Goal: Communication & Community: Answer question/provide support

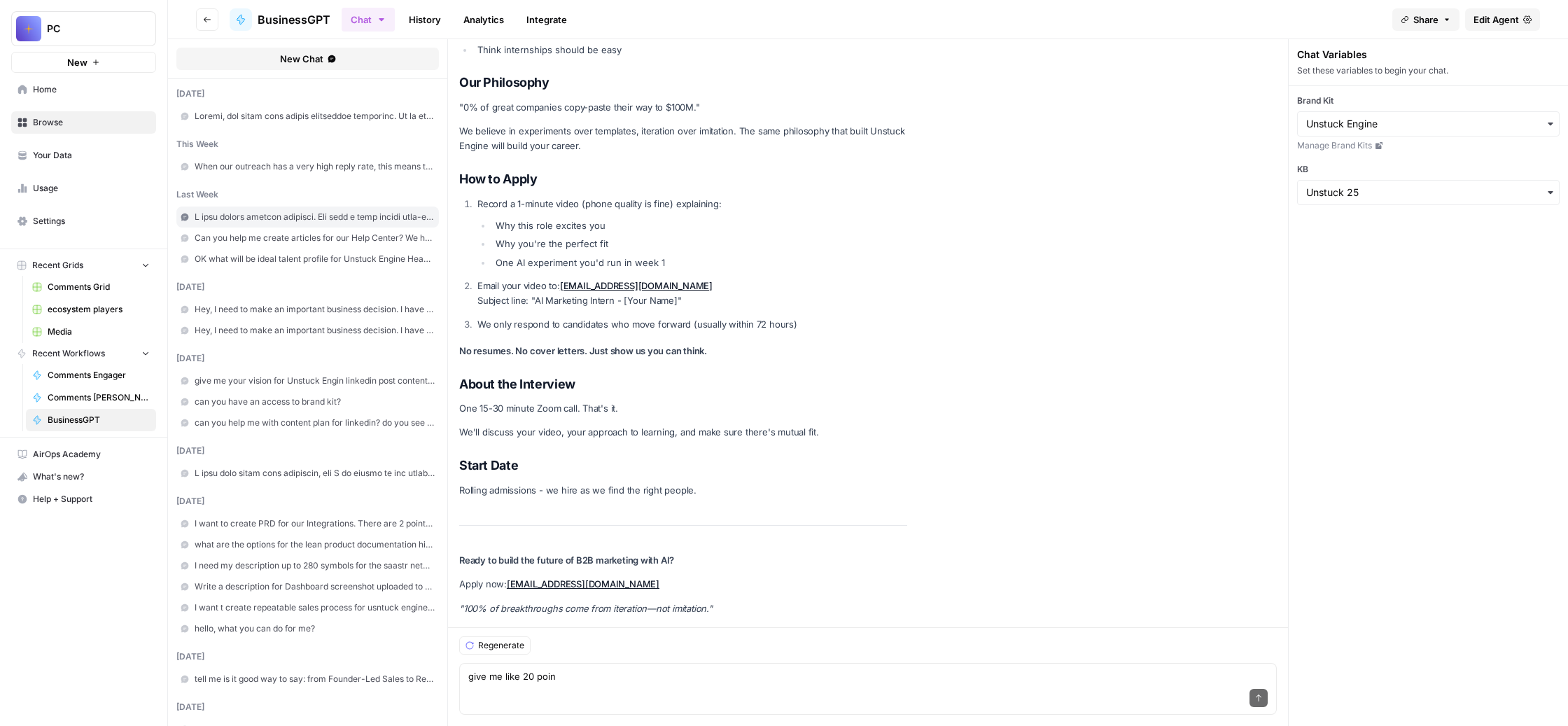
scroll to position [52486, 0]
drag, startPoint x: 697, startPoint y: 669, endPoint x: 506, endPoint y: 648, distance: 192.2
click at [506, 649] on form "New Chat [DATE] this week When our outreach has a very high reply rate, this me…" at bounding box center [868, 382] width 1400 height 687
paste textarea "У меня уже есть первые отклики на вакансию. То, что мне теперь нужно, это напис…"
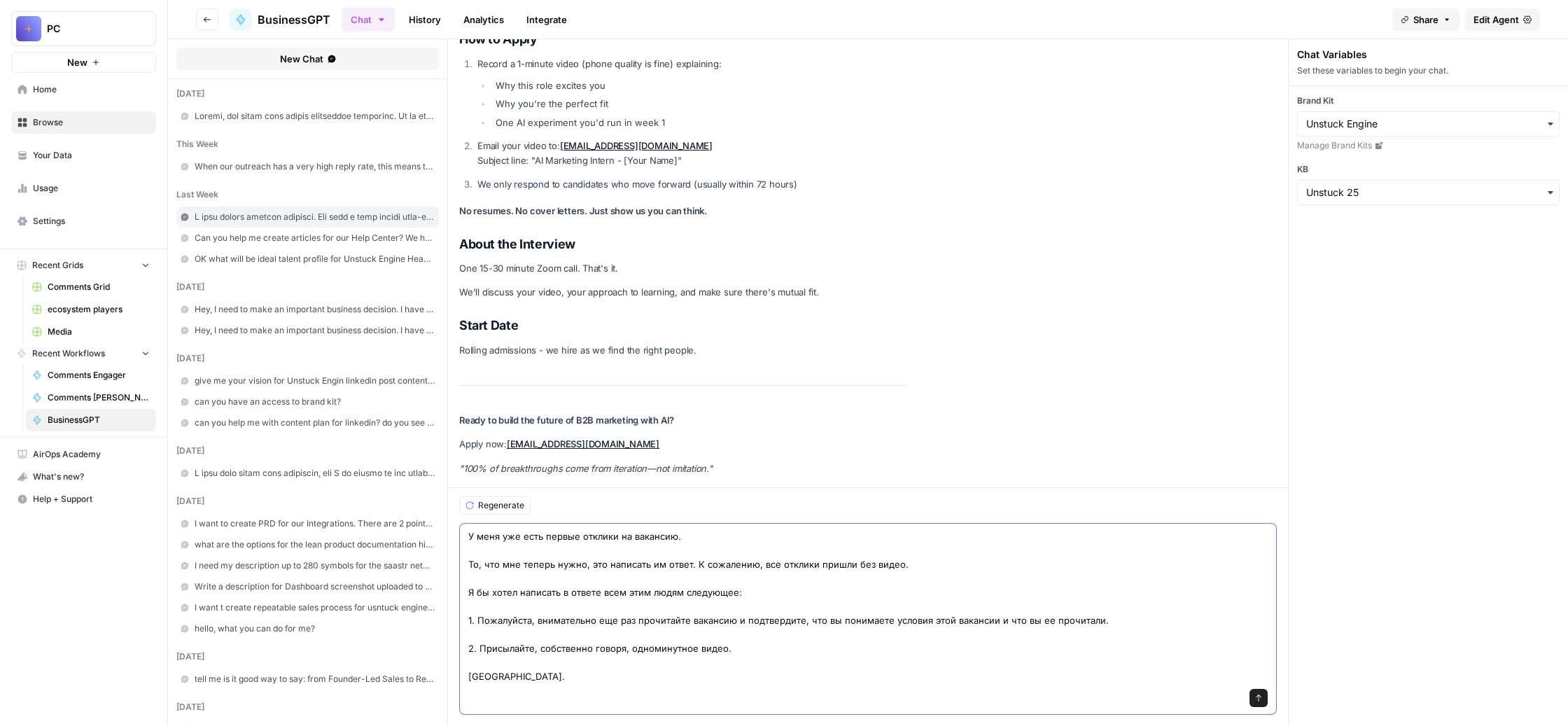
scroll to position [52717, 0]
type textarea "У меня уже есть первые отклики на вакансию. То, что мне теперь нужно, это напис…"
click at [1266, 689] on button "Send" at bounding box center [1259, 698] width 18 height 18
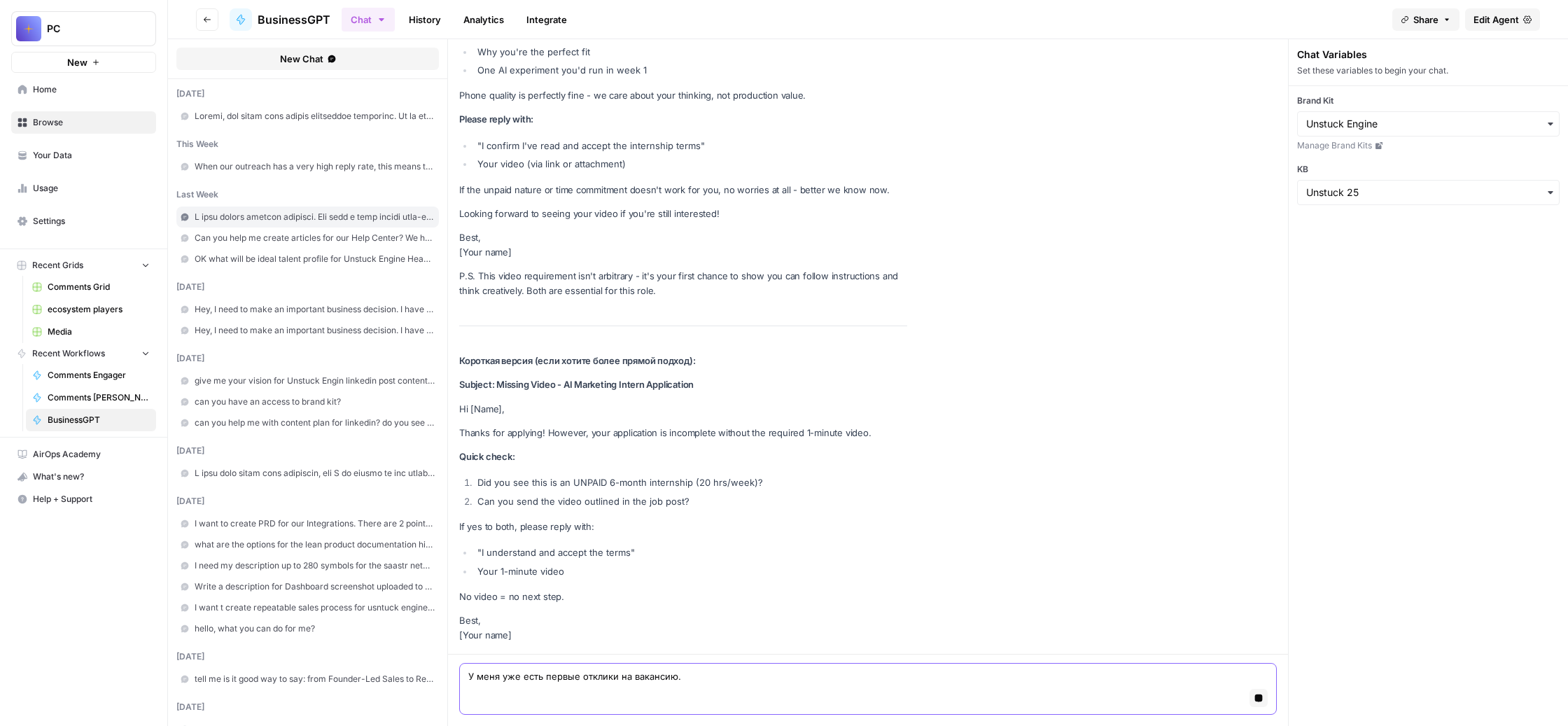
scroll to position [54076, 0]
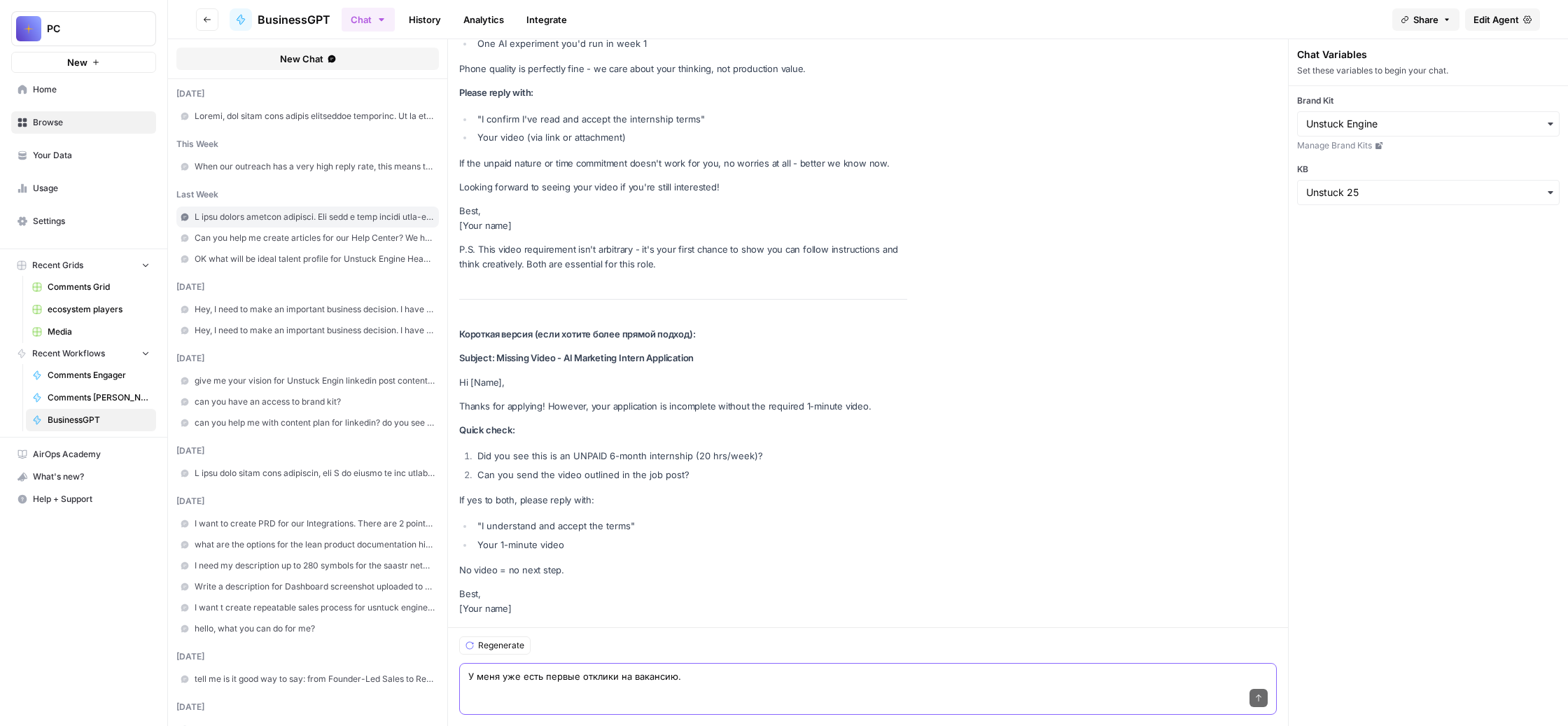
click at [645, 669] on textarea "У меня уже есть первые отклики на вакансию. То, что мне теперь нужно, это напис…" at bounding box center [868, 676] width 799 height 14
paste textarea "Можно в том же стиле, что и сама вакансия? Потому что вот твои оба варианта, он…"
type textarea "Можно в том же стиле, что и сама вакансия? Потому что вот твои оба варианта, он…"
click at [1268, 689] on button "Send" at bounding box center [1259, 698] width 18 height 18
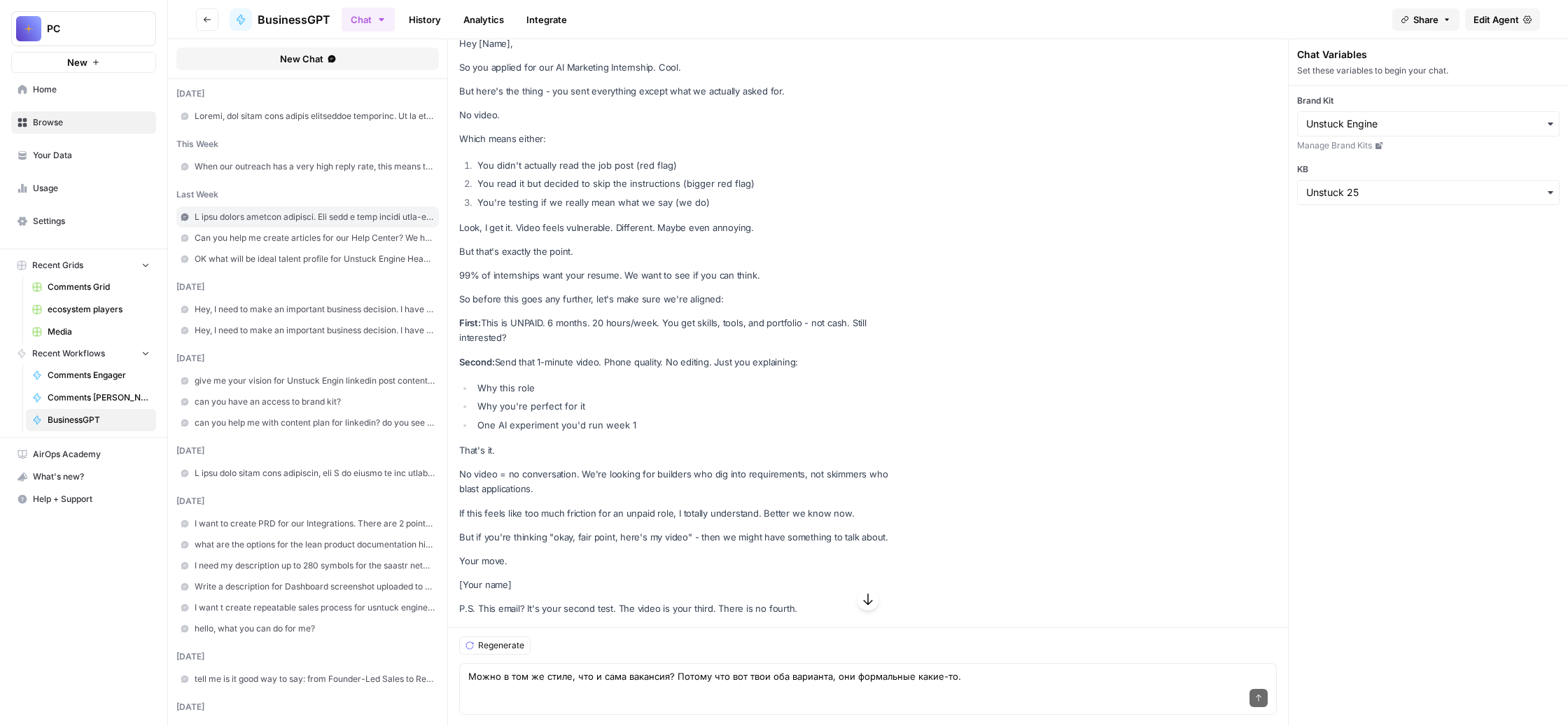
scroll to position [54696, 0]
click at [716, 683] on div "Send" at bounding box center [868, 698] width 799 height 31
paste textarea "Я бы на самом деле хотел покороче, и мне кажется, что когда ты пишешь: "You sen…"
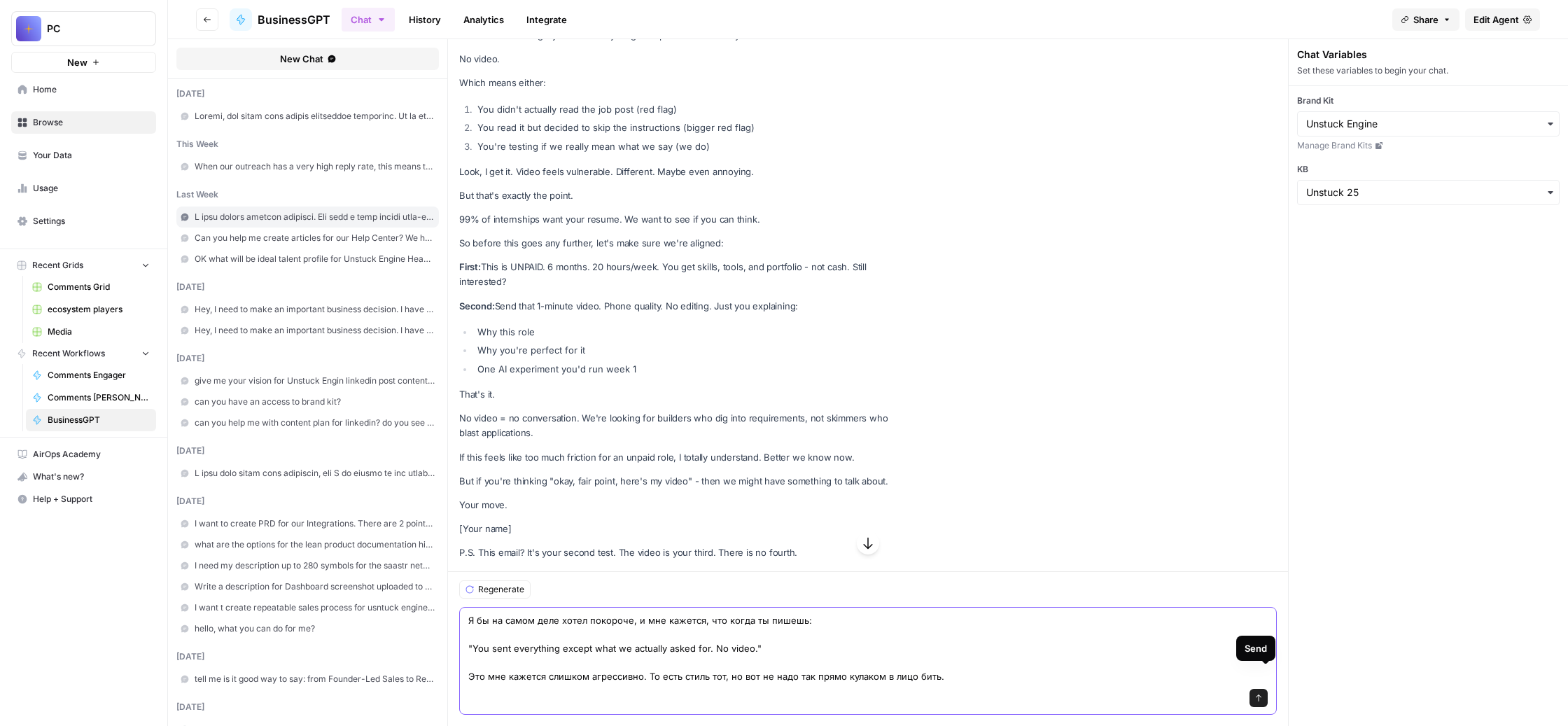
type textarea "Я бы на самом деле хотел покороче, и мне кажется, что когда ты пишешь: "You sen…"
click at [1262, 694] on icon "submit" at bounding box center [1258, 698] width 8 height 8
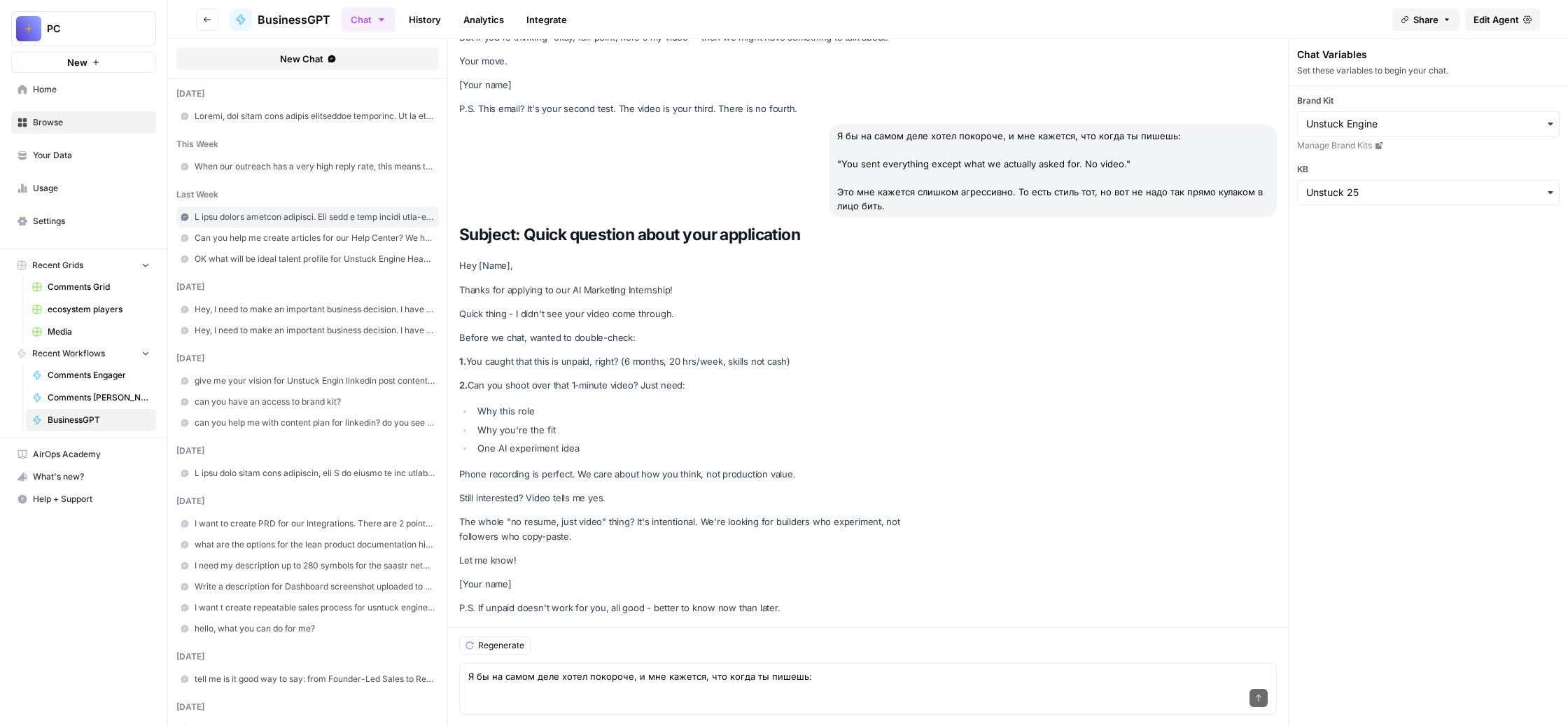
scroll to position [55841, 0]
click at [714, 669] on textarea "Я бы на самом деле хотел покороче, и мне кажется, что когда ты пишешь: "You sen…" at bounding box center [868, 676] width 799 height 14
paste textarea "Я не хочу, чтобы ты двадцать раз повторял в моем сообщении, что это он "paid an…"
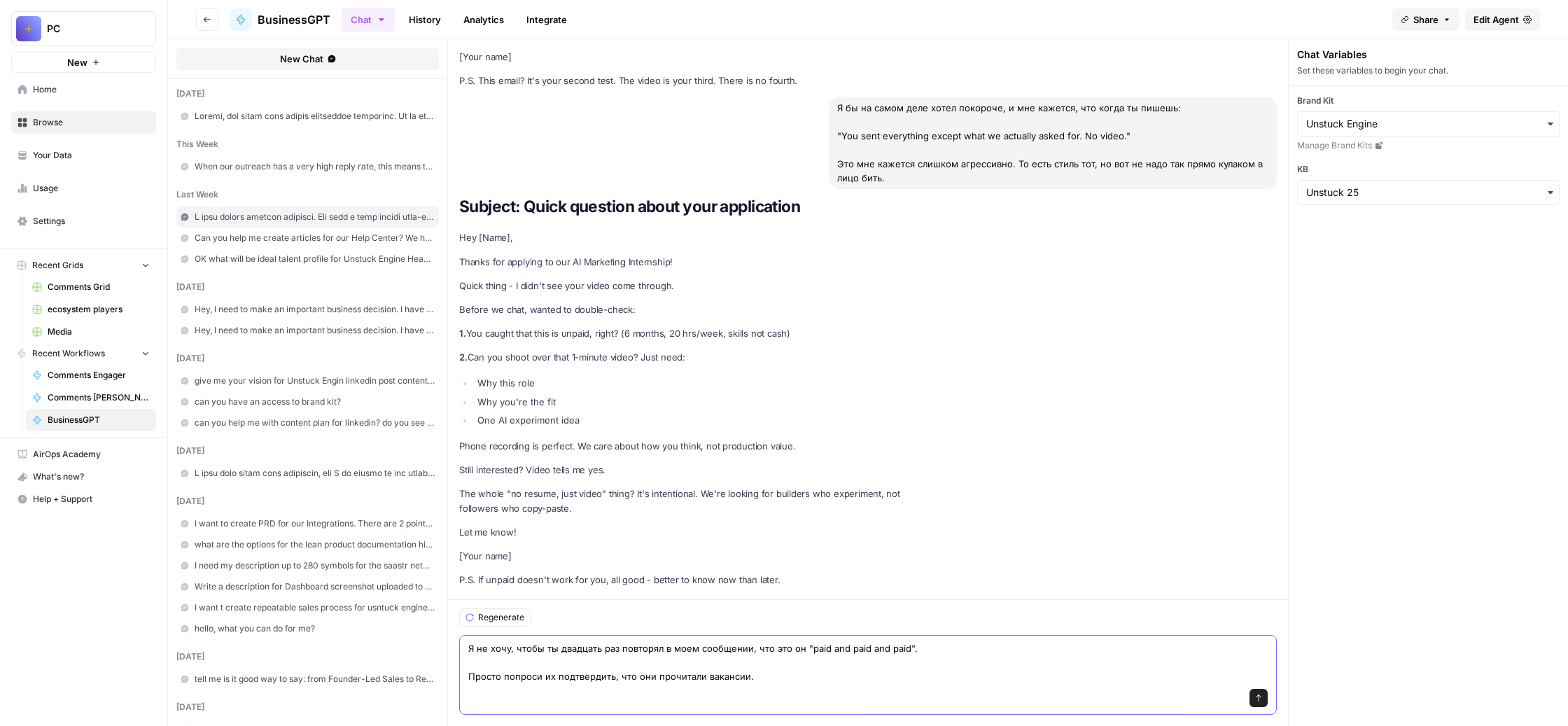
scroll to position [55883, 0]
click at [1055, 641] on textarea "Я не хочу, чтобы ты двадцать раз повторял в моем сообщении, что это он "paid an…" at bounding box center [868, 662] width 799 height 42
click at [1130, 641] on textarea "Я не хочу, чтобы ты двадцать раз повторял в моем сообщении, что это он "unpaid …" at bounding box center [868, 662] width 799 height 42
click at [1206, 641] on textarea "Я не хочу, чтобы ты двадцать раз повторял в моем сообщении, что это он "unpaid …" at bounding box center [868, 662] width 799 height 42
click at [962, 663] on textarea "Я не хочу, чтобы ты двадцать раз повторял в моем сообщении, что это он "unpaid …" at bounding box center [868, 662] width 799 height 42
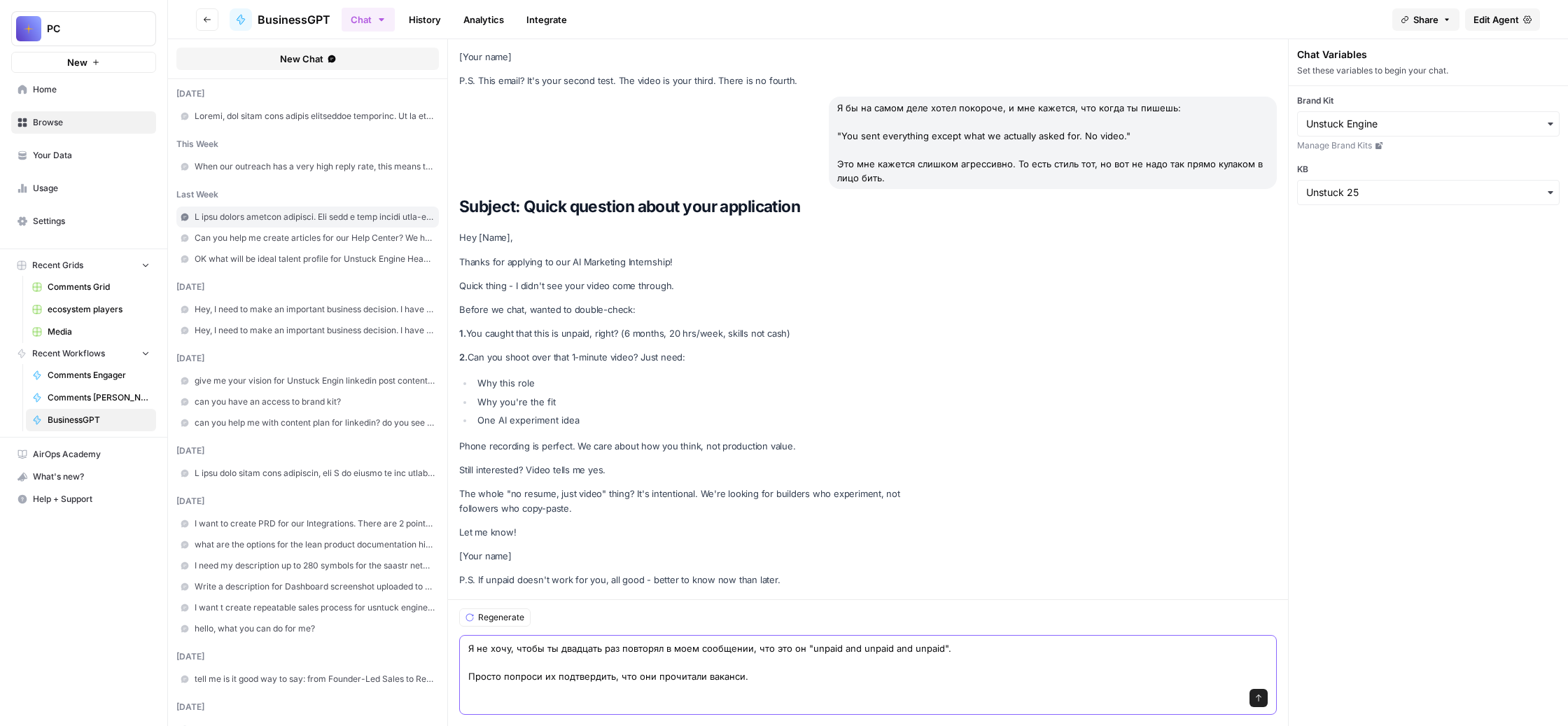
type textarea "Я не хочу, чтобы ты двадцать раз повторял в моем сообщении, что это он "unpaid …"
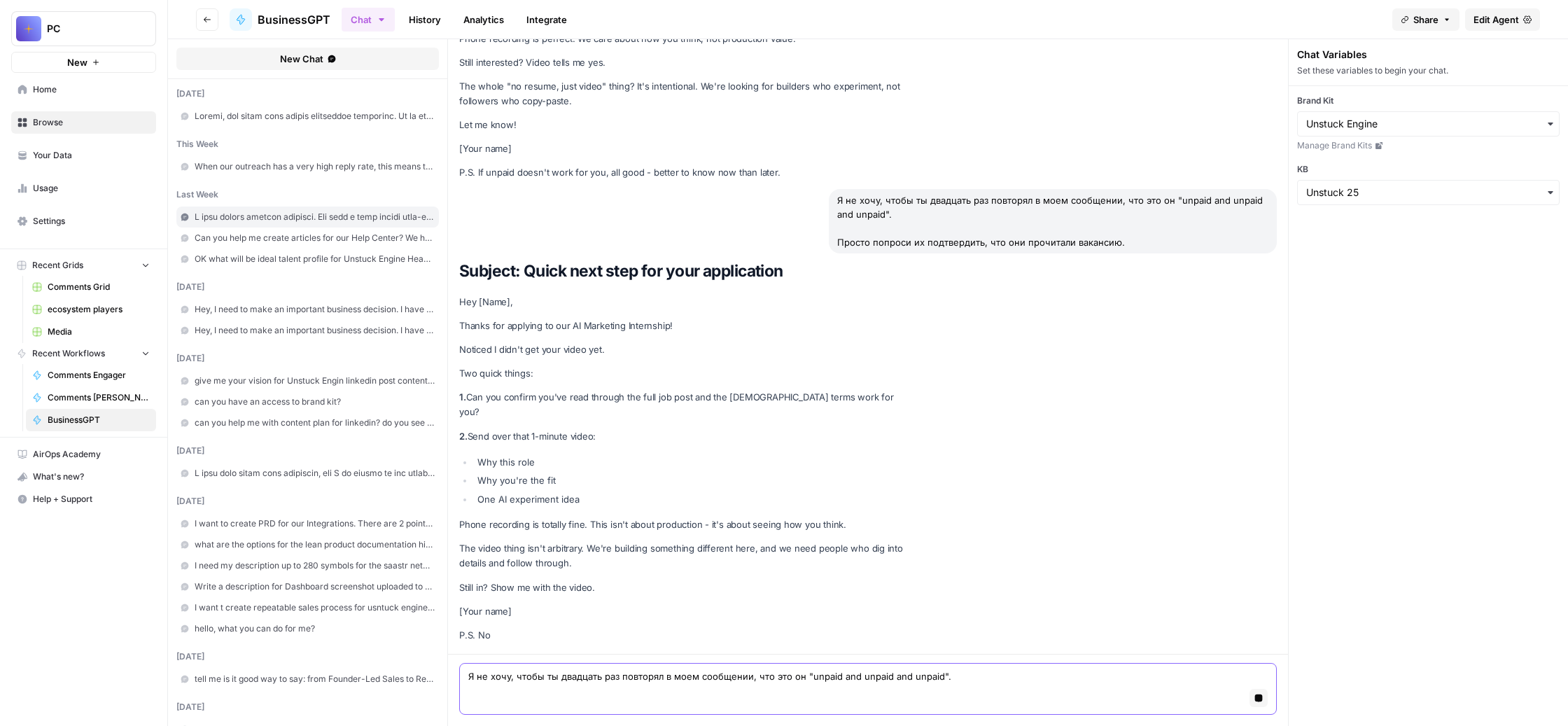
scroll to position [56474, 0]
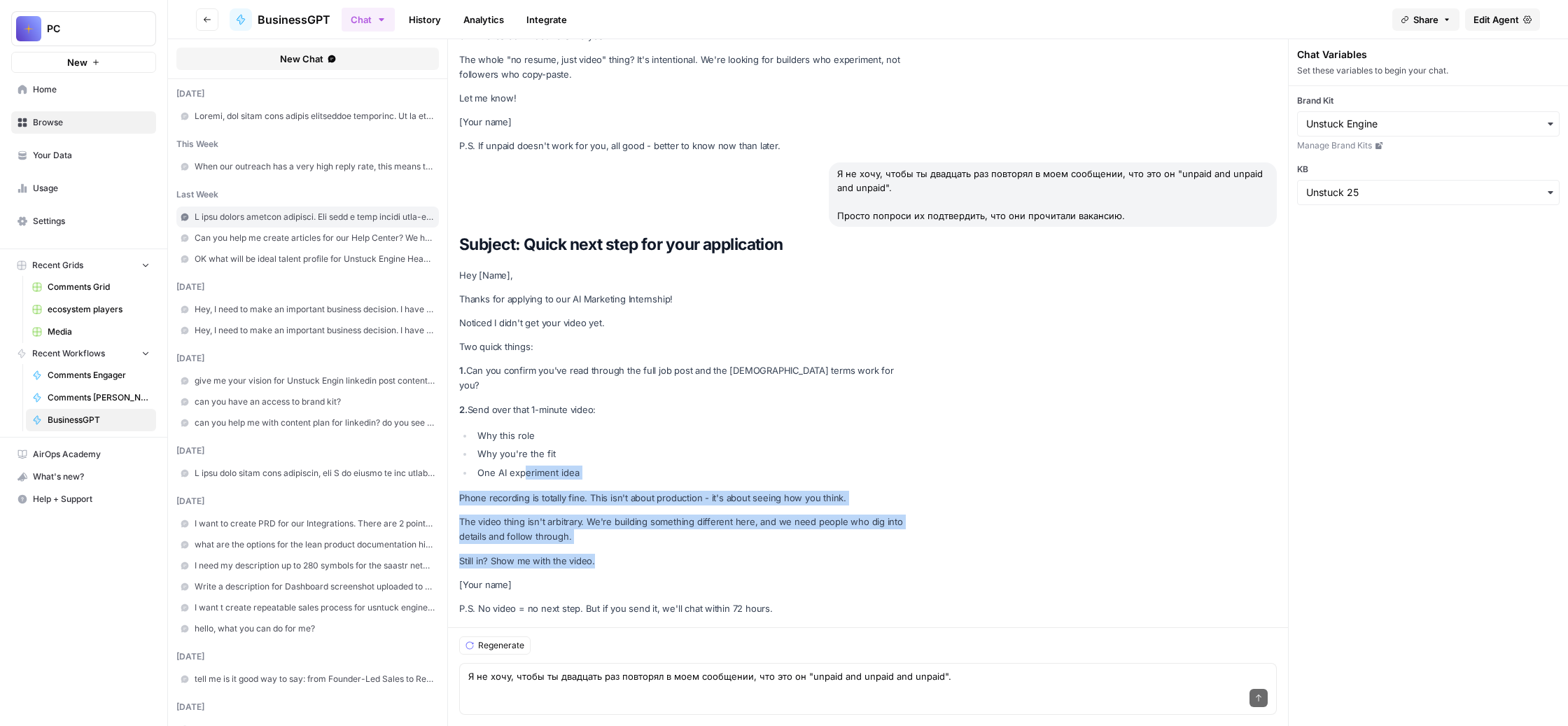
drag, startPoint x: 737, startPoint y: 530, endPoint x: 633, endPoint y: 399, distance: 167.3
click at [633, 399] on div "Subject: Quick next step for your application Hey [Name], Thanks for applying t…" at bounding box center [683, 426] width 448 height 381
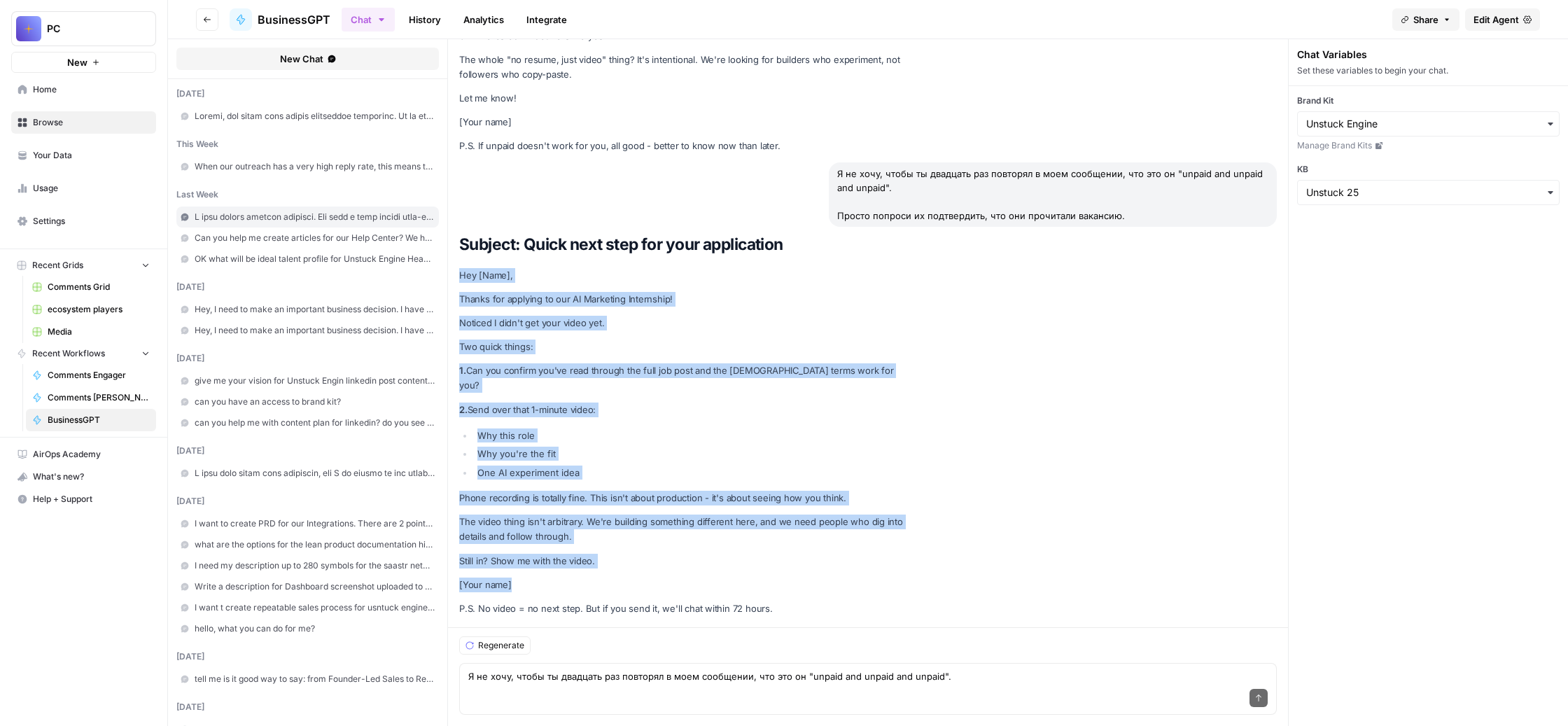
drag, startPoint x: 616, startPoint y: 569, endPoint x: 528, endPoint y: 121, distance: 456.6
copy div "Hey [Name], Thanks for applying to our AI Marketing Internship! Noticed I didn'…"
